Goal: Transaction & Acquisition: Purchase product/service

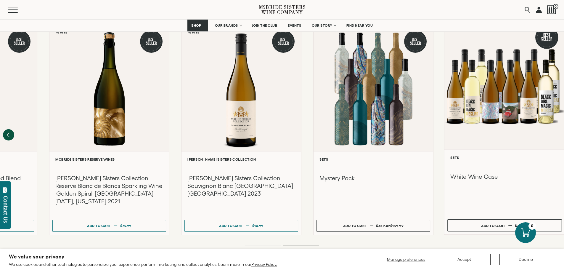
scroll to position [584, 0]
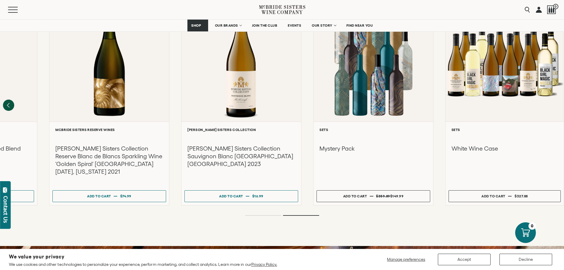
click at [277, 214] on ol at bounding box center [282, 215] width 237 height 2
click at [278, 214] on ol at bounding box center [282, 215] width 237 height 2
click at [268, 215] on li "Page dot 1" at bounding box center [263, 215] width 36 height 1
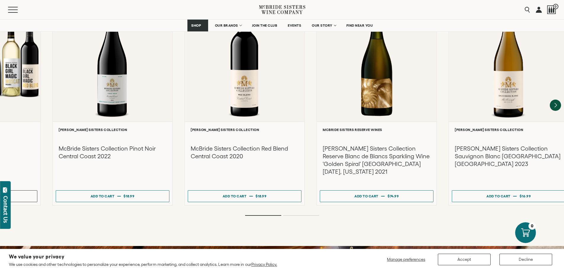
click at [267, 215] on li "Page dot 1" at bounding box center [263, 215] width 36 height 1
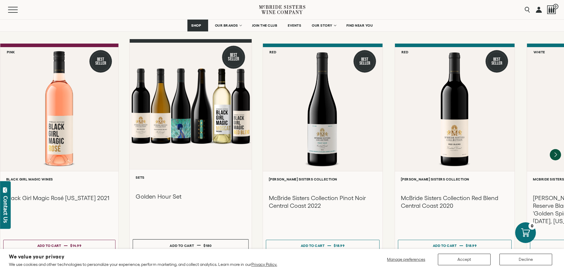
scroll to position [525, 0]
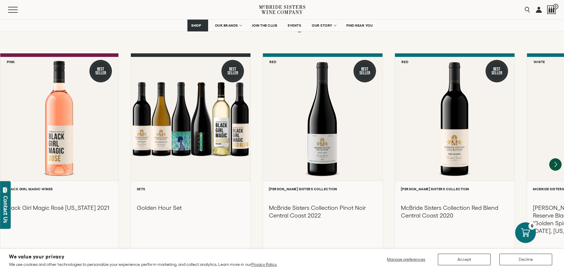
click at [552, 158] on icon "Next" at bounding box center [555, 164] width 12 height 12
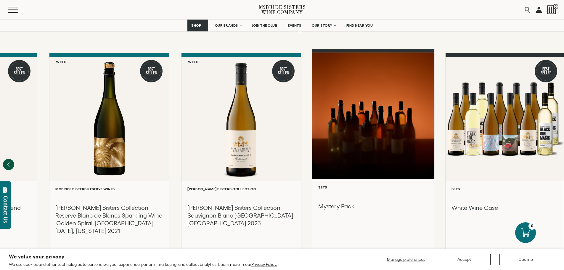
click at [400, 115] on div at bounding box center [373, 115] width 122 height 126
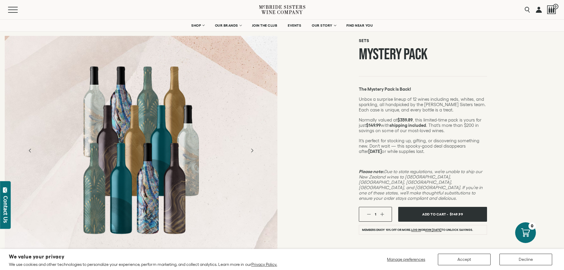
scroll to position [30, 0]
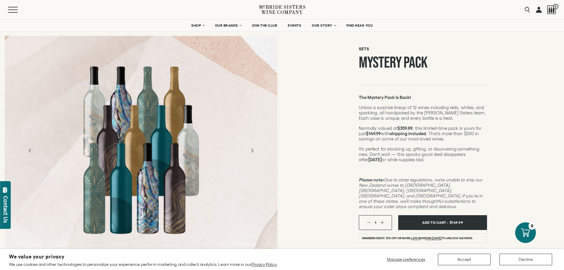
click at [252, 150] on icon "Next" at bounding box center [252, 150] width 10 height 10
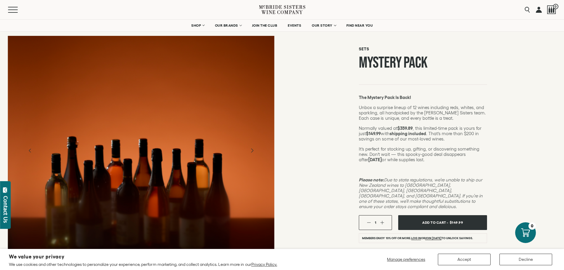
click at [252, 150] on icon "Next" at bounding box center [252, 150] width 10 height 10
